Goal: Register for event/course: Sign up to attend an event or enroll in a course

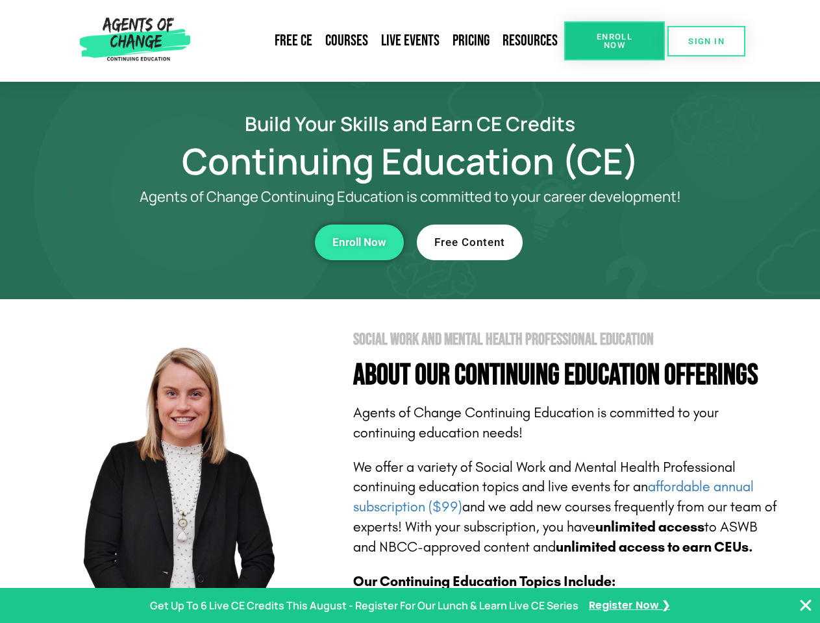
click at [410, 312] on section "Social Work and Mental Health Professional Education About Our Continuing Educa…" at bounding box center [410, 571] width 820 height 545
click at [614, 41] on span "Enroll Now" at bounding box center [614, 40] width 59 height 17
click at [706, 41] on span "SIGN IN" at bounding box center [706, 41] width 36 height 8
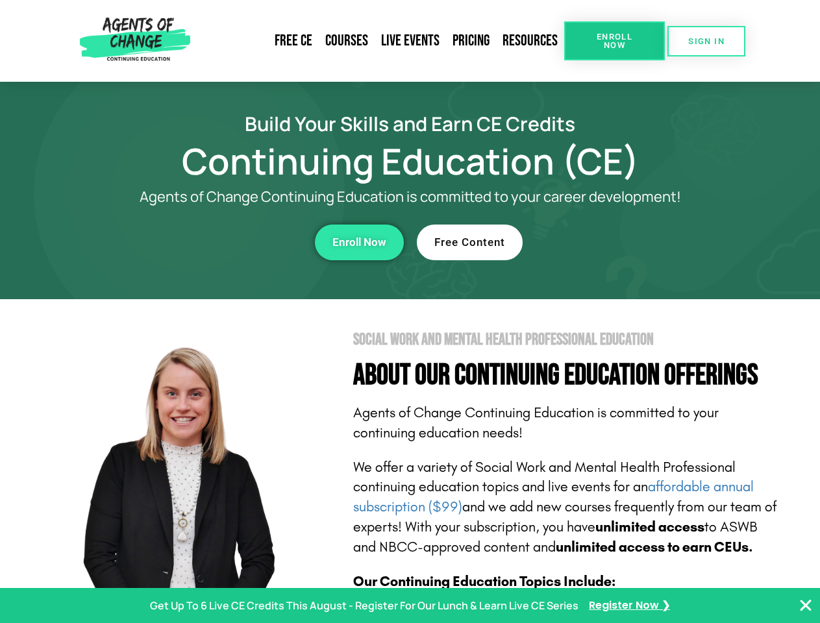
click at [225, 242] on div "Enroll Now" at bounding box center [225, 243] width 357 height 36
click at [359, 242] on span "Enroll Now" at bounding box center [359, 242] width 54 height 11
click at [595, 242] on div "Free Content" at bounding box center [595, 243] width 357 height 36
